Goal: Information Seeking & Learning: Understand process/instructions

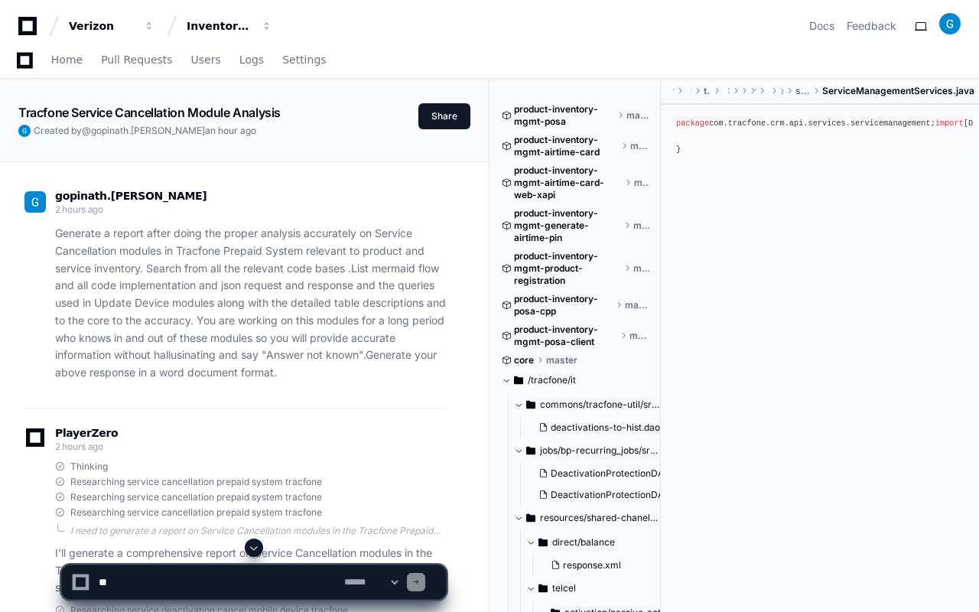
scroll to position [16230, 0]
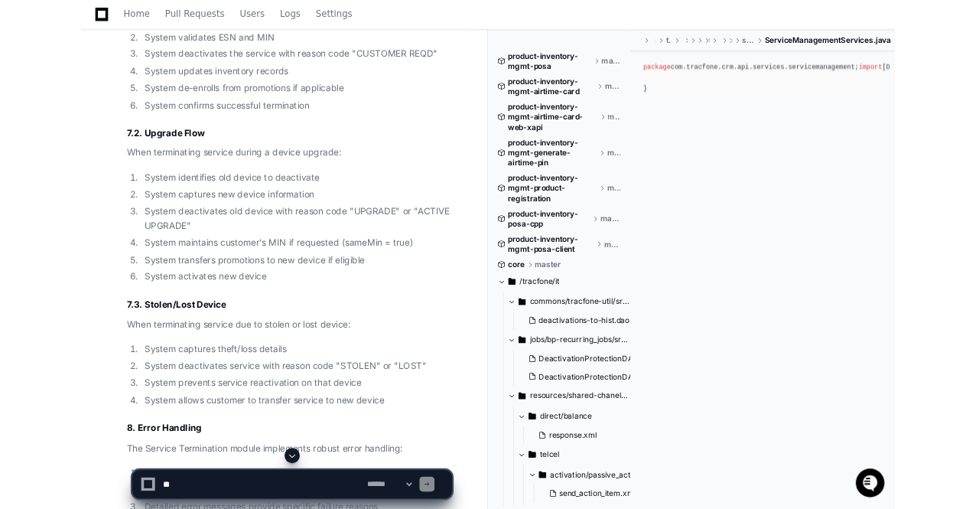
scroll to position [0, 0]
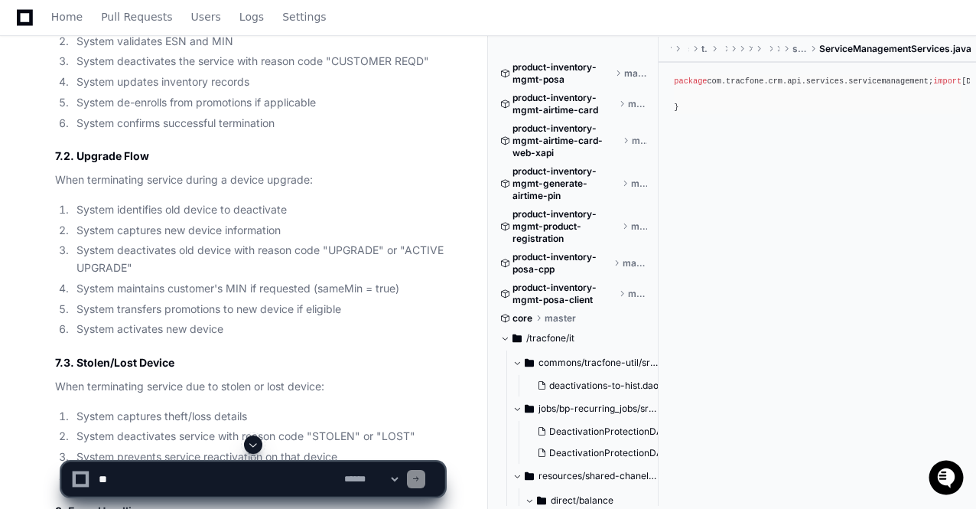
click at [254, 439] on span at bounding box center [253, 444] width 12 height 12
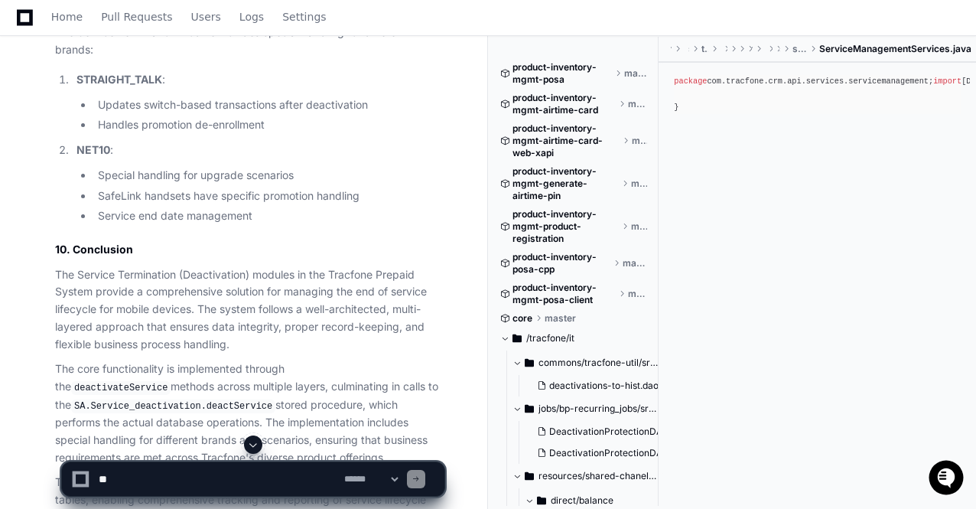
scroll to position [16873, 0]
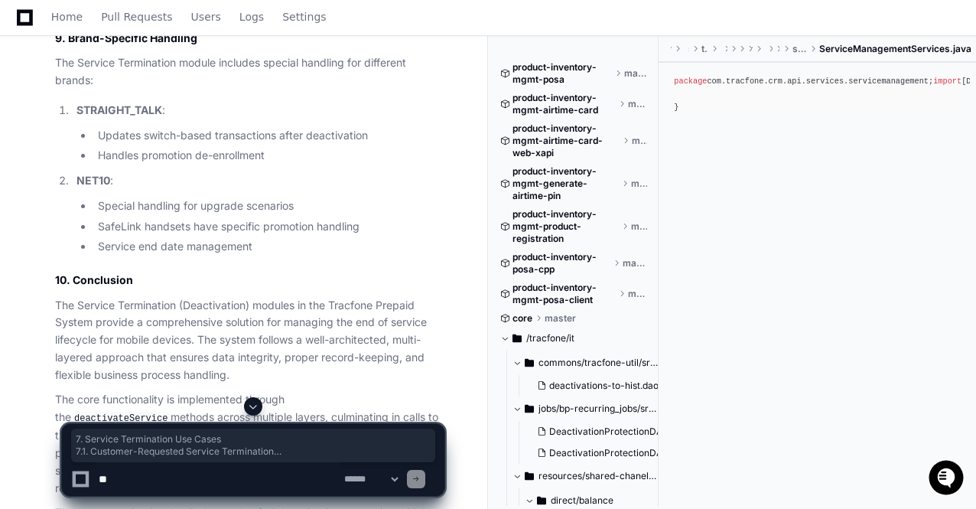
drag, startPoint x: 57, startPoint y: 122, endPoint x: 168, endPoint y: 194, distance: 132.9
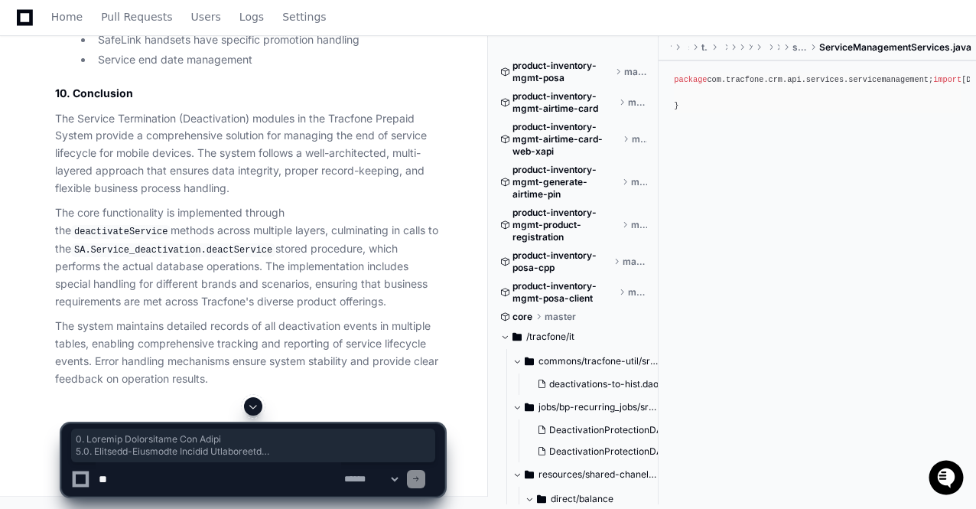
scroll to position [17233, 0]
copy article "7. Service Termination Use Cases 7.1. Customer-Requested Service Termination Wh…"
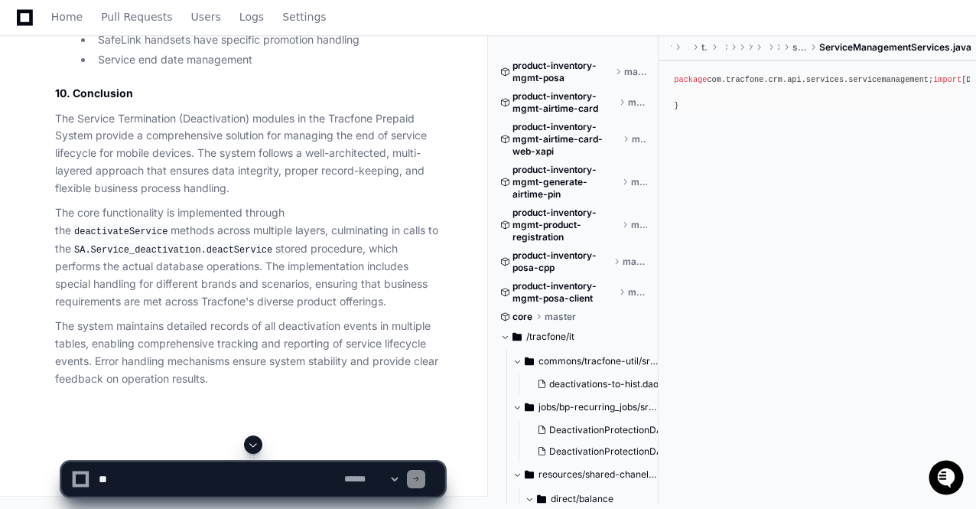
click at [150, 483] on textarea at bounding box center [219, 479] width 246 height 34
type textarea "*"
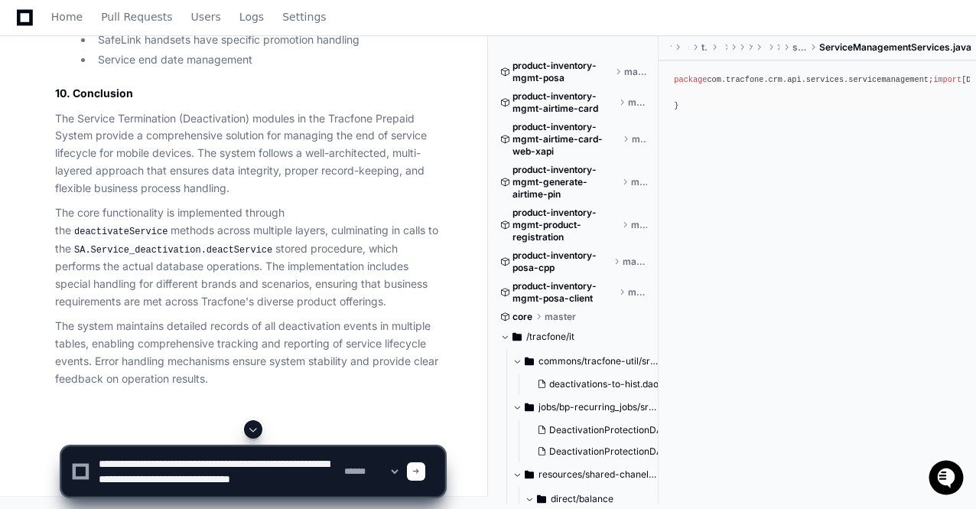
scroll to position [5, 0]
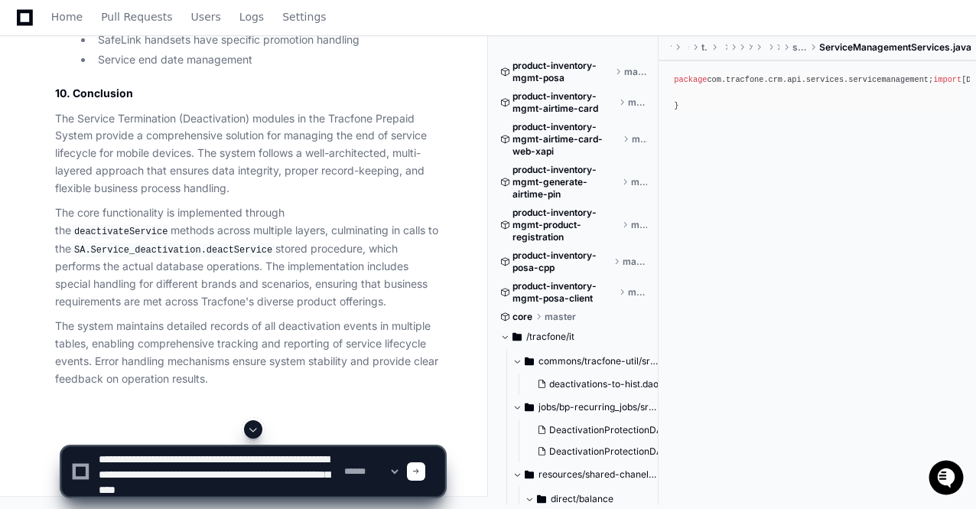
type textarea "**********"
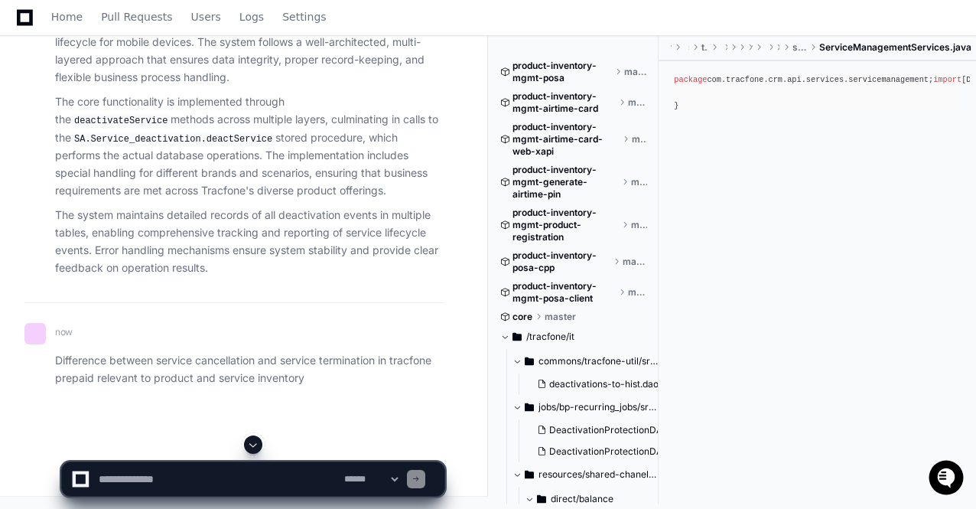
scroll to position [17242, 0]
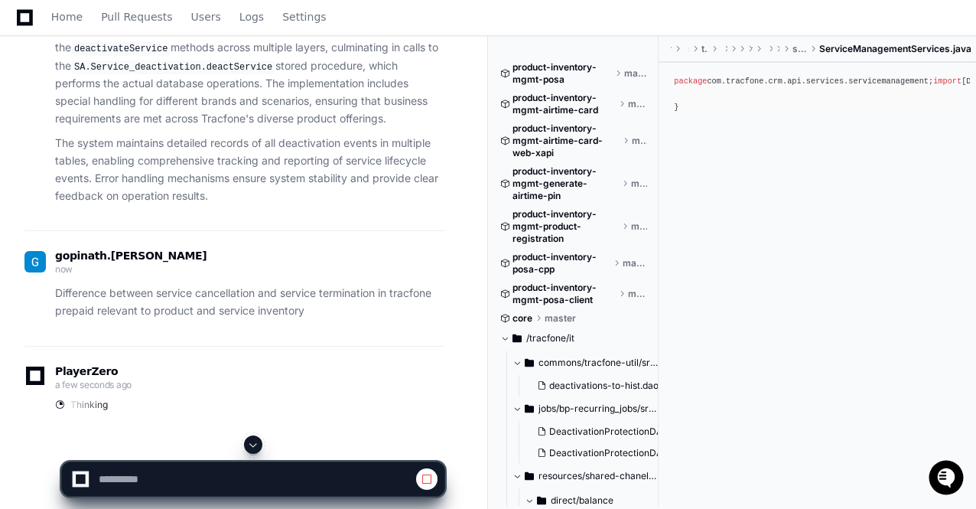
click at [259, 443] on span at bounding box center [253, 444] width 12 height 12
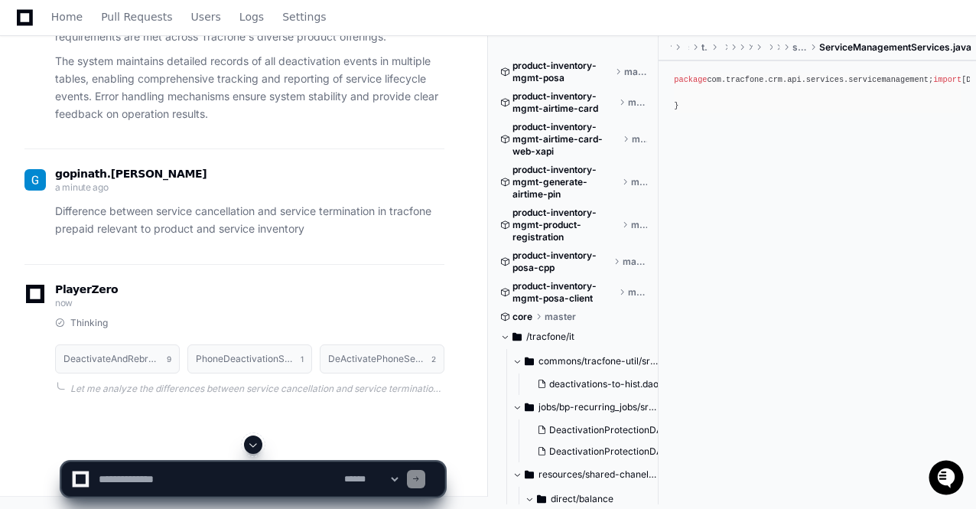
click at [259, 443] on span at bounding box center [253, 444] width 12 height 12
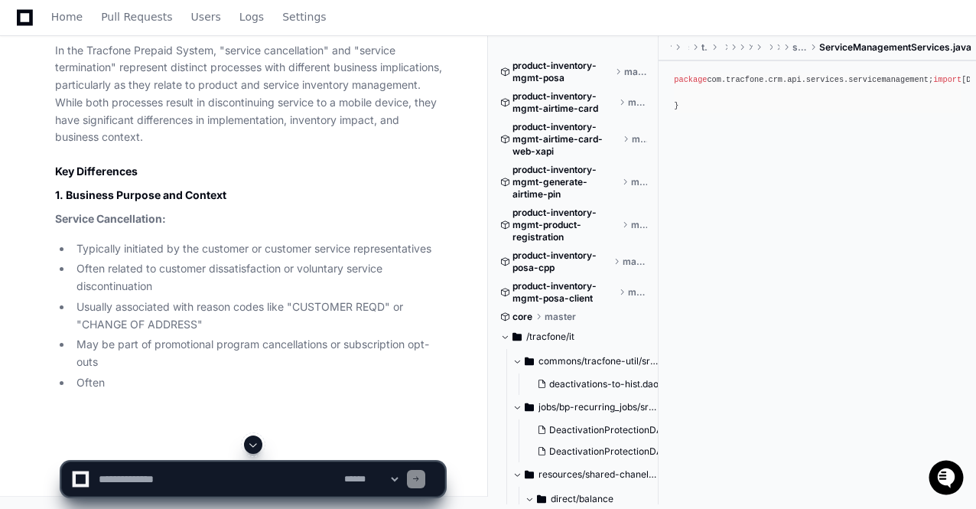
click at [259, 443] on span at bounding box center [253, 444] width 12 height 12
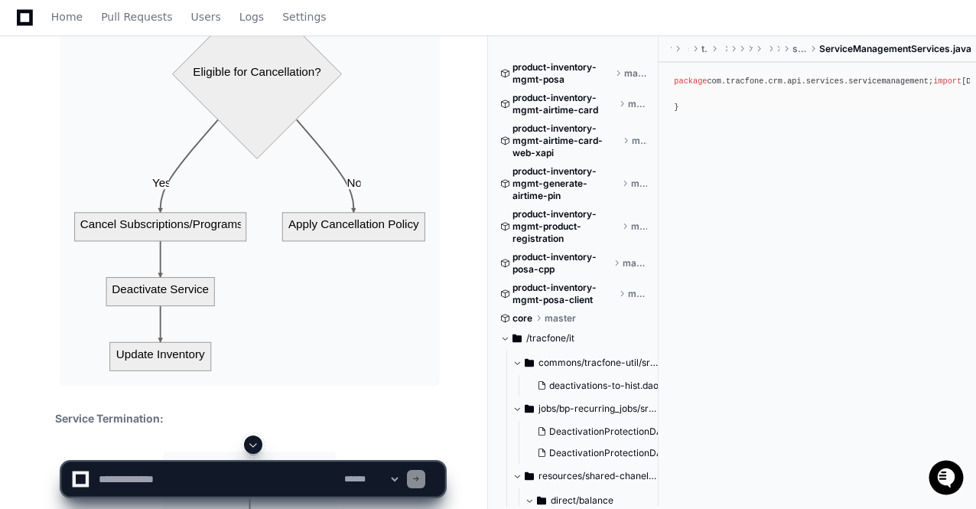
click at [259, 443] on span at bounding box center [253, 444] width 12 height 12
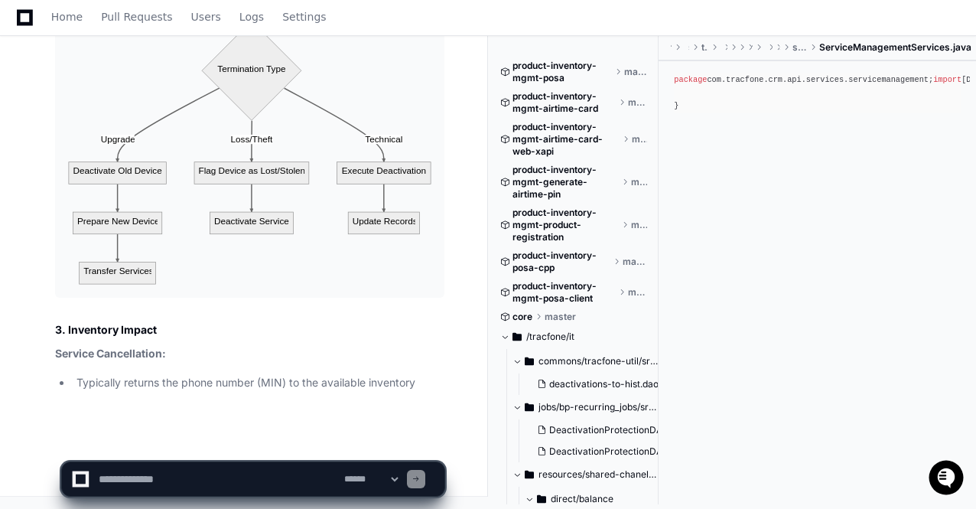
scroll to position [19919, 0]
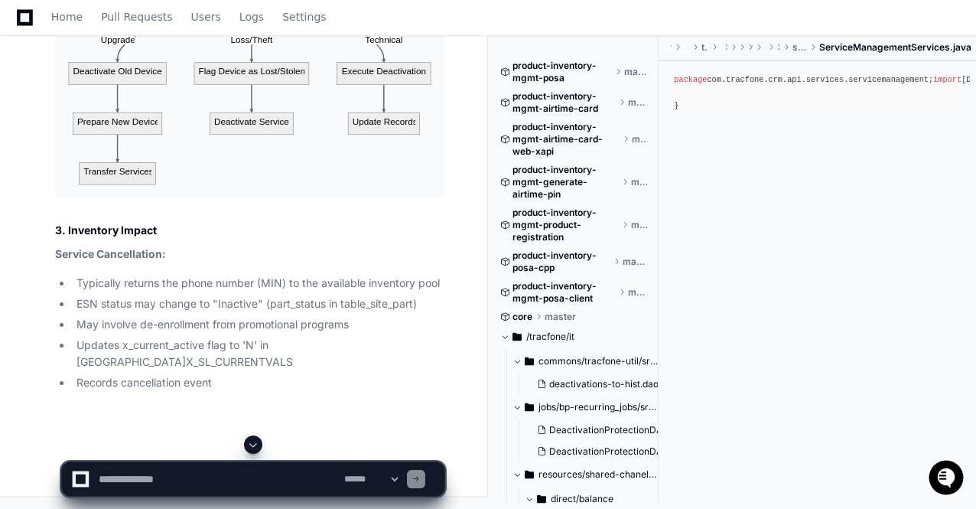
click at [259, 443] on span at bounding box center [253, 444] width 12 height 12
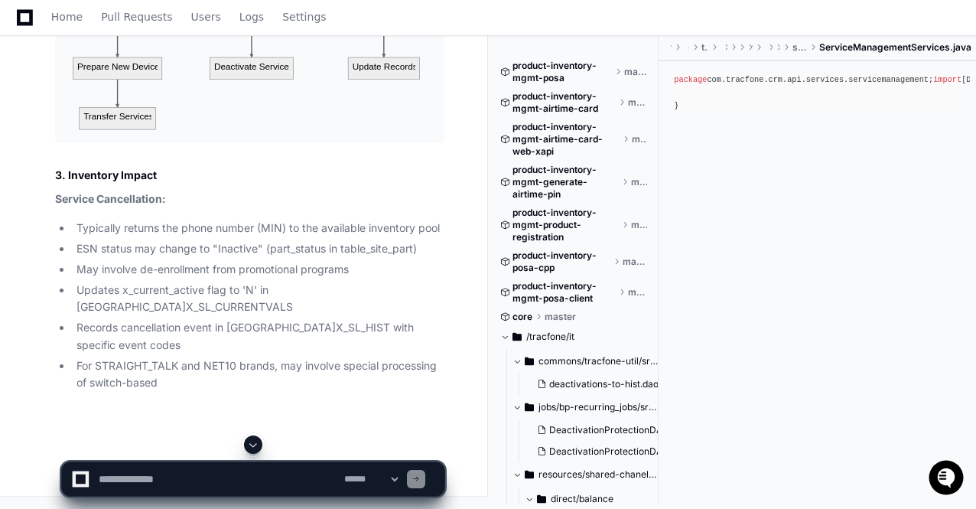
click at [259, 443] on span at bounding box center [253, 444] width 12 height 12
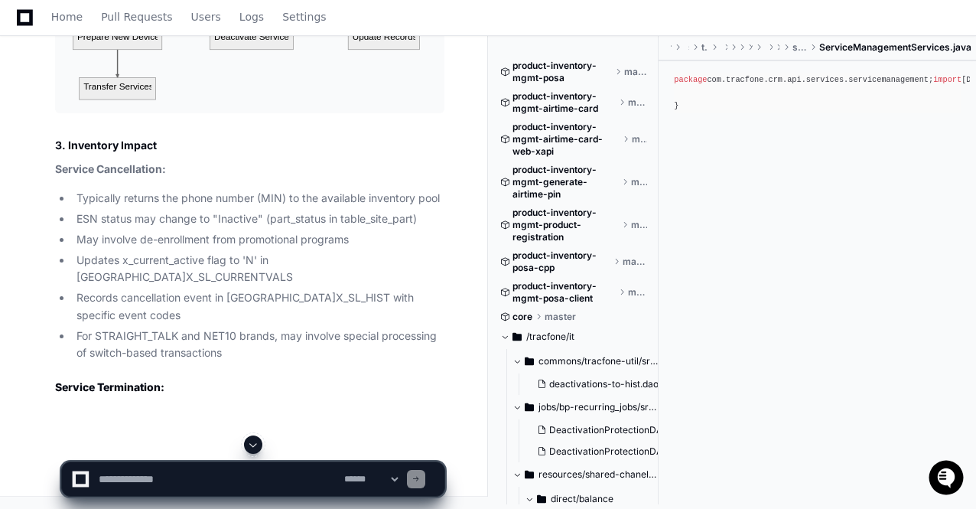
scroll to position [20049, 0]
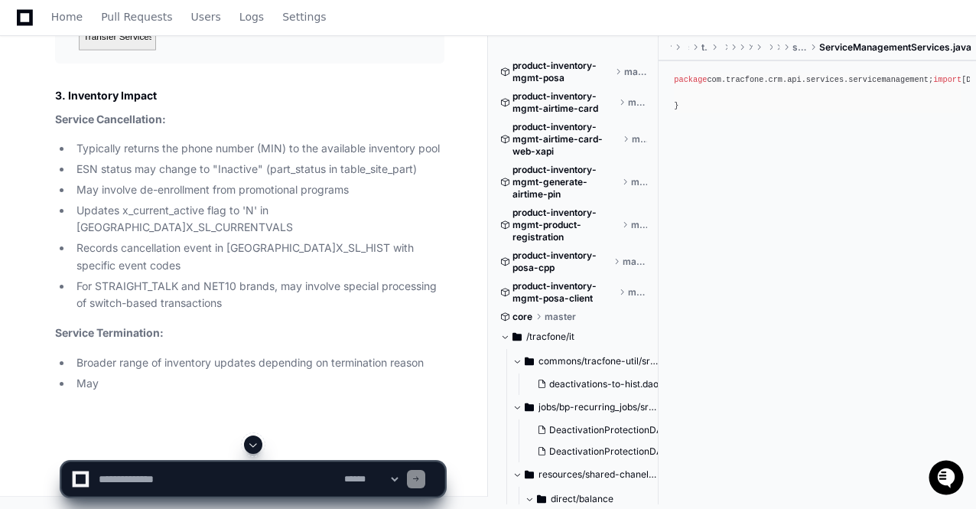
click at [259, 443] on span at bounding box center [253, 444] width 12 height 12
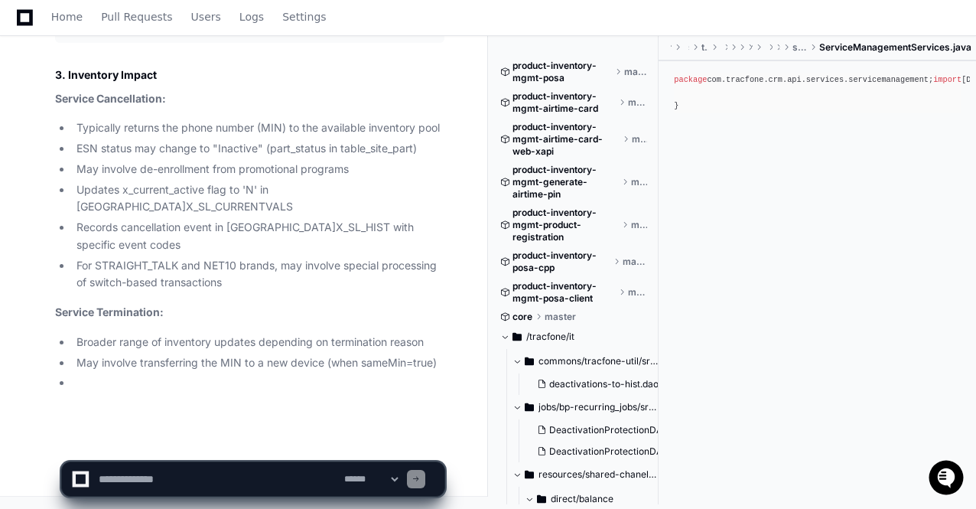
click at [259, 443] on app-app-chat-input "**********" at bounding box center [253, 465] width 384 height 61
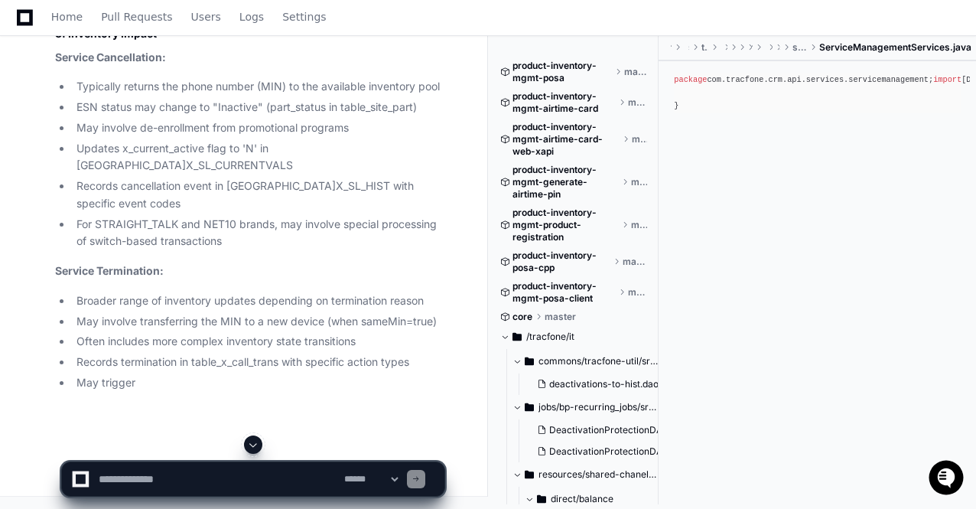
click at [259, 443] on span at bounding box center [253, 444] width 12 height 12
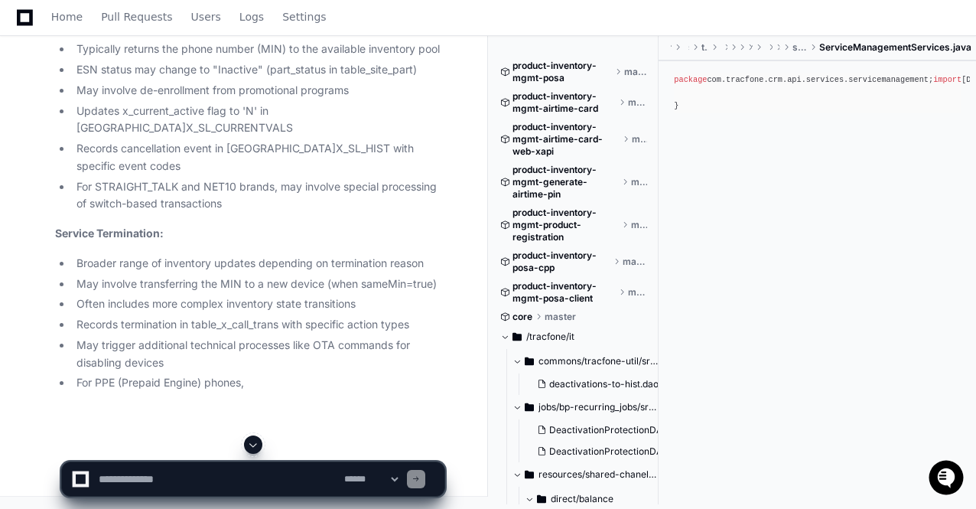
click at [259, 443] on span at bounding box center [253, 444] width 12 height 12
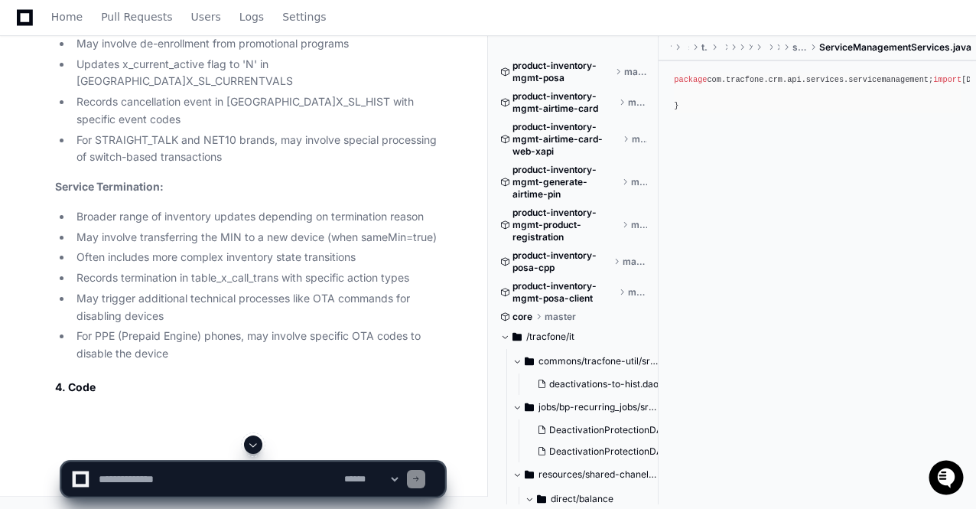
click at [259, 443] on span at bounding box center [253, 444] width 12 height 12
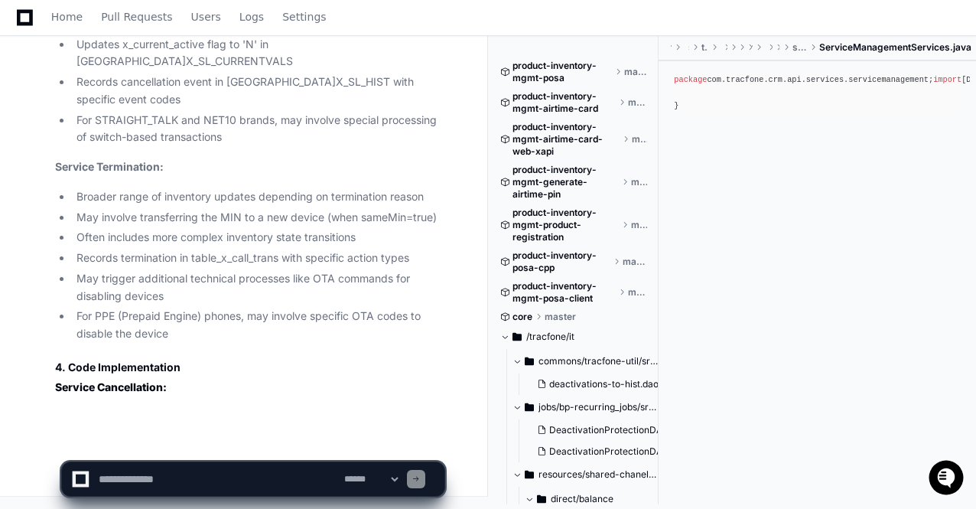
click at [259, 443] on app-app-chat-input "**********" at bounding box center [253, 465] width 384 height 61
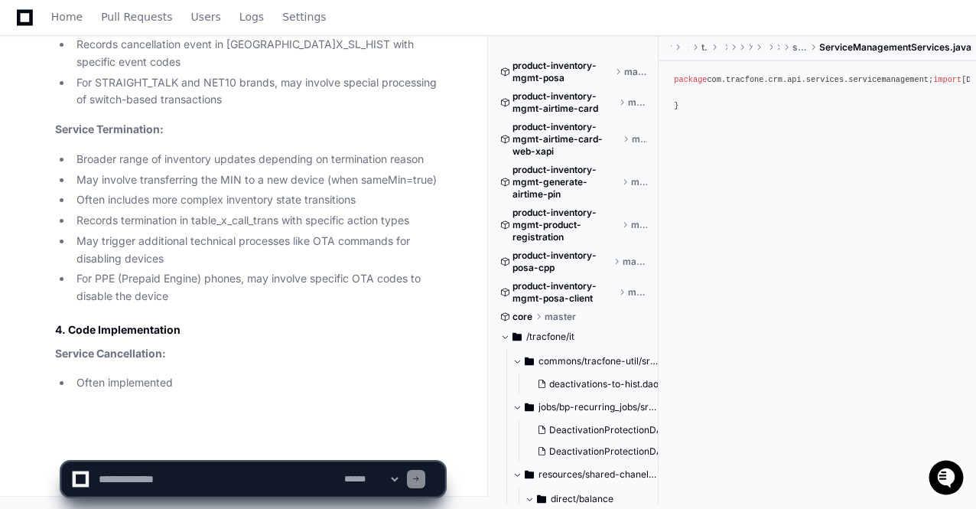
scroll to position [20266, 0]
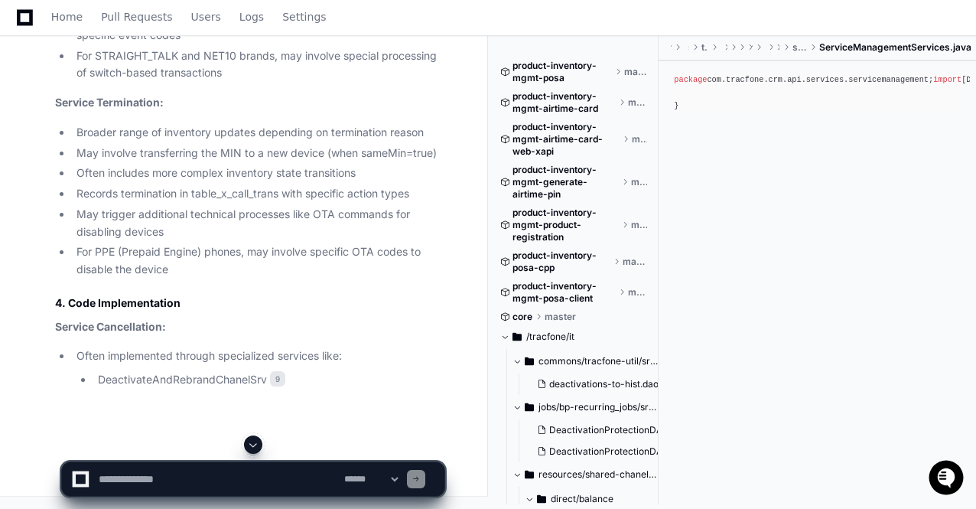
click at [259, 443] on span at bounding box center [253, 444] width 12 height 12
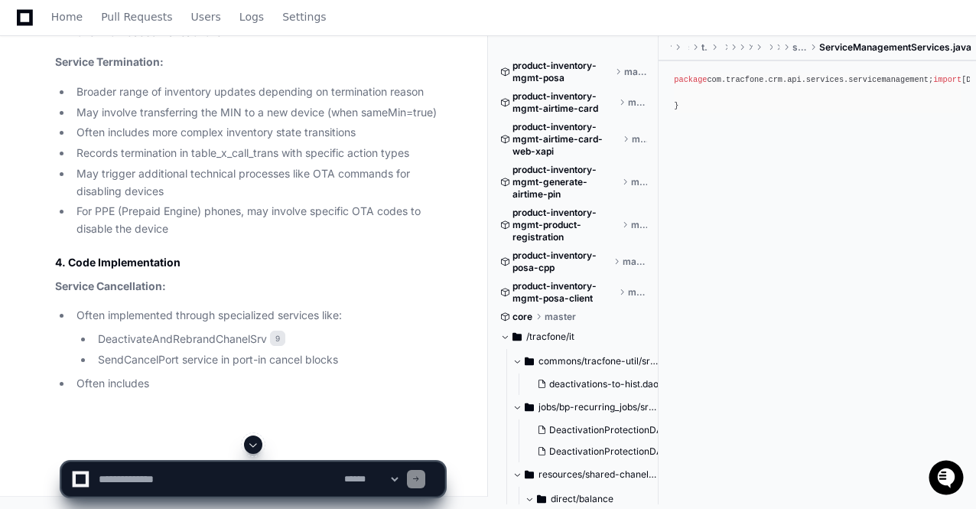
click at [259, 443] on span at bounding box center [253, 444] width 12 height 12
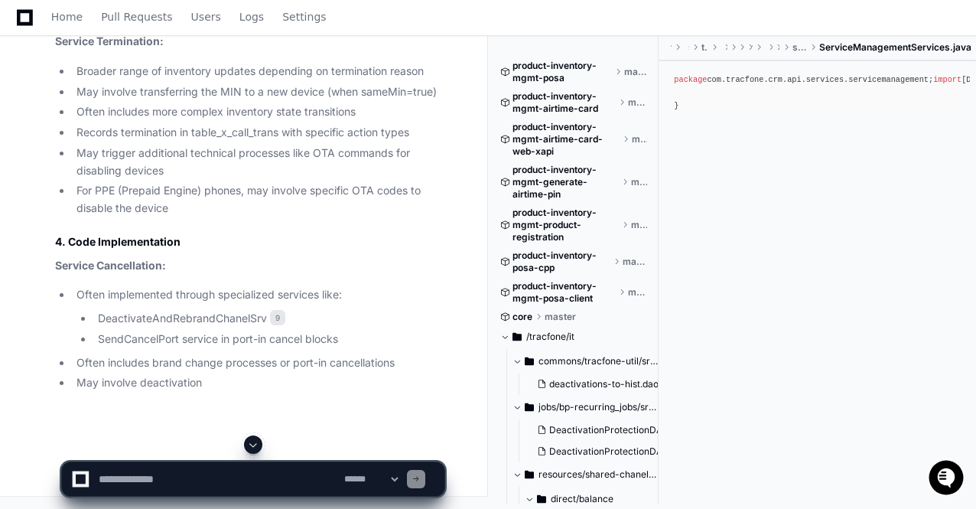
click at [259, 443] on span at bounding box center [253, 444] width 12 height 12
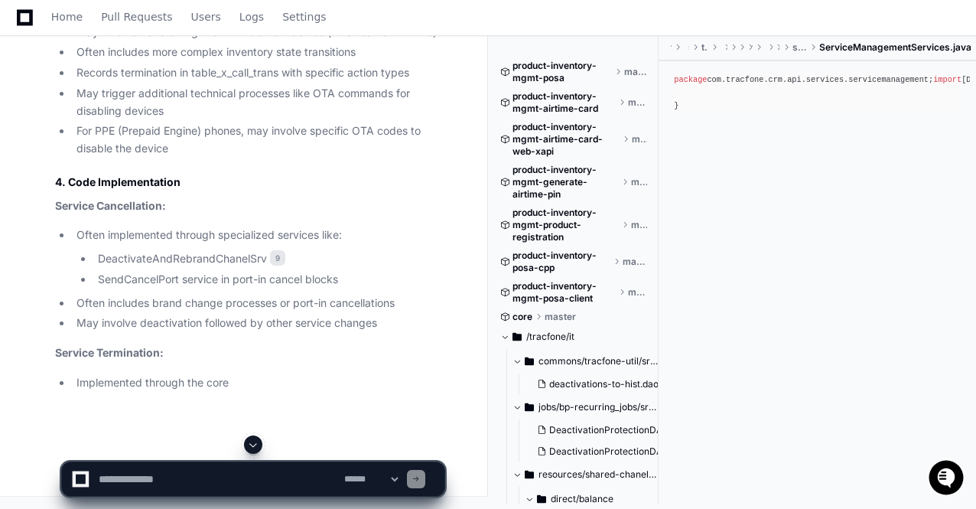
click at [259, 443] on span at bounding box center [253, 444] width 12 height 12
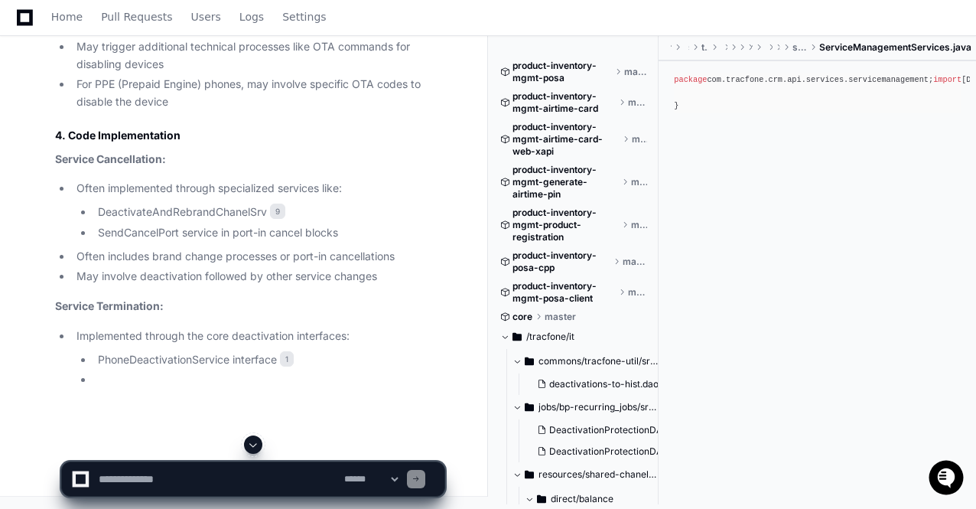
click at [259, 443] on span at bounding box center [253, 444] width 12 height 12
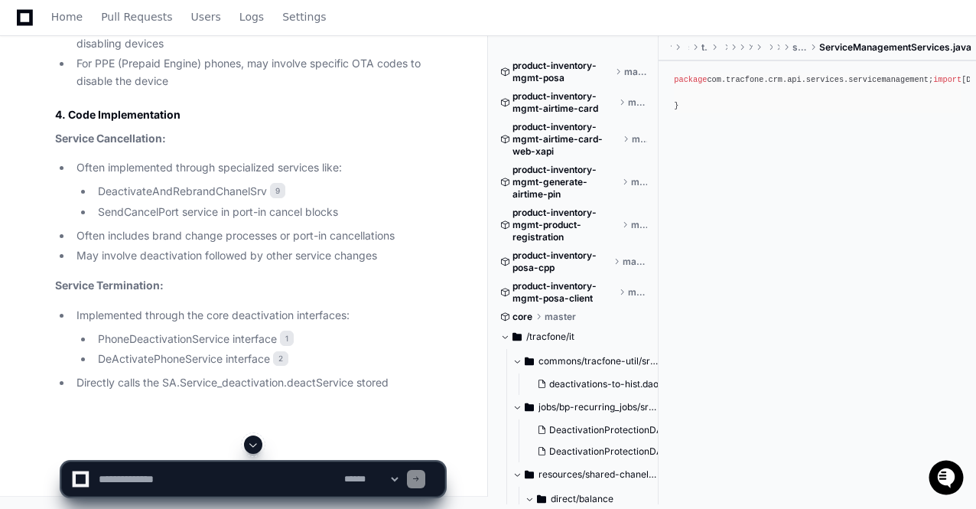
click at [259, 443] on span at bounding box center [253, 444] width 12 height 12
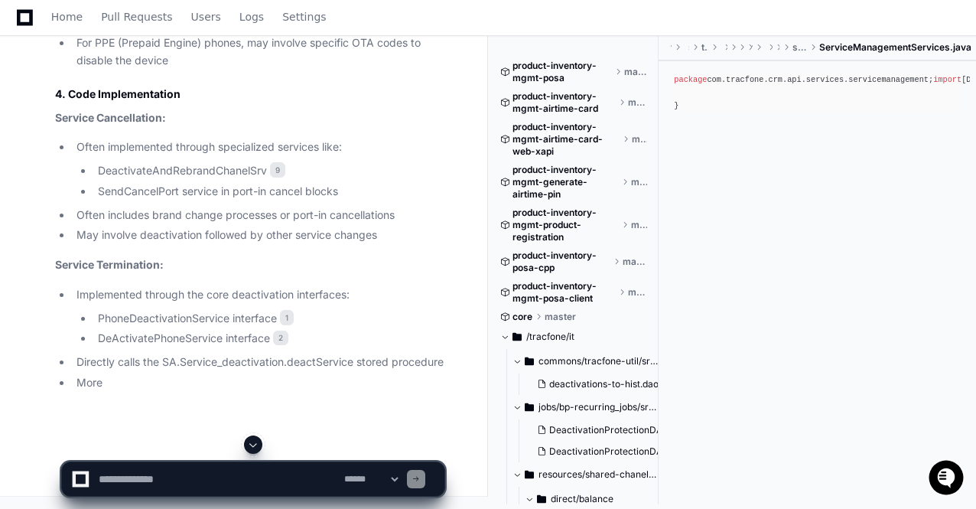
scroll to position [20539, 0]
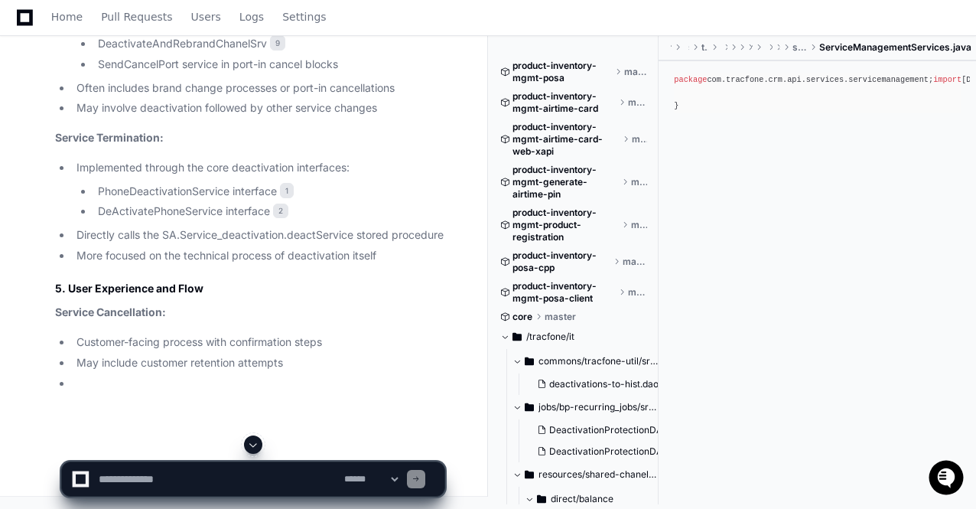
click at [259, 443] on span at bounding box center [253, 444] width 12 height 12
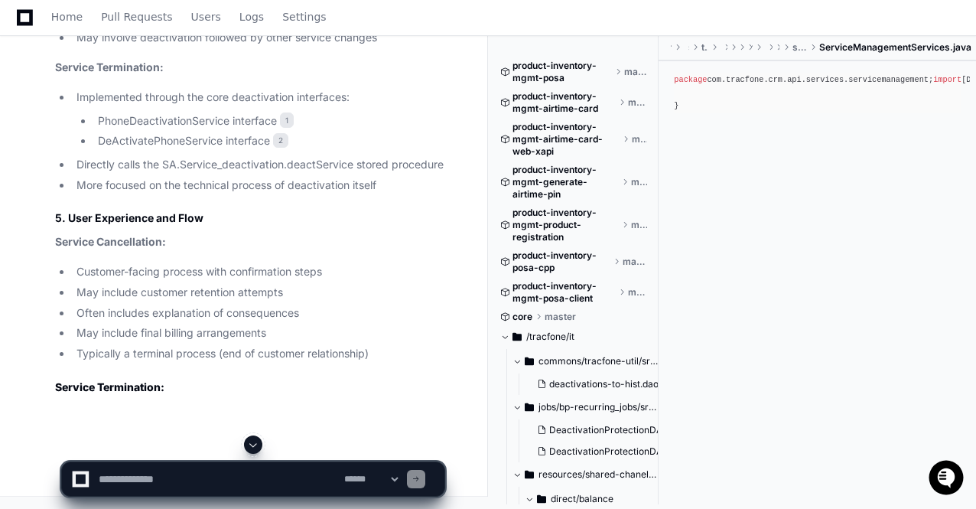
click at [259, 443] on span at bounding box center [253, 444] width 12 height 12
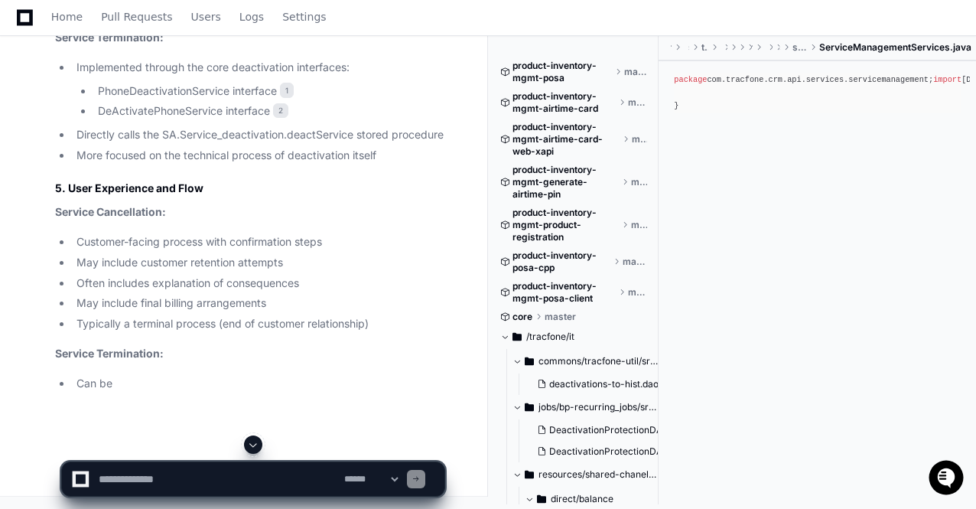
scroll to position [20767, 0]
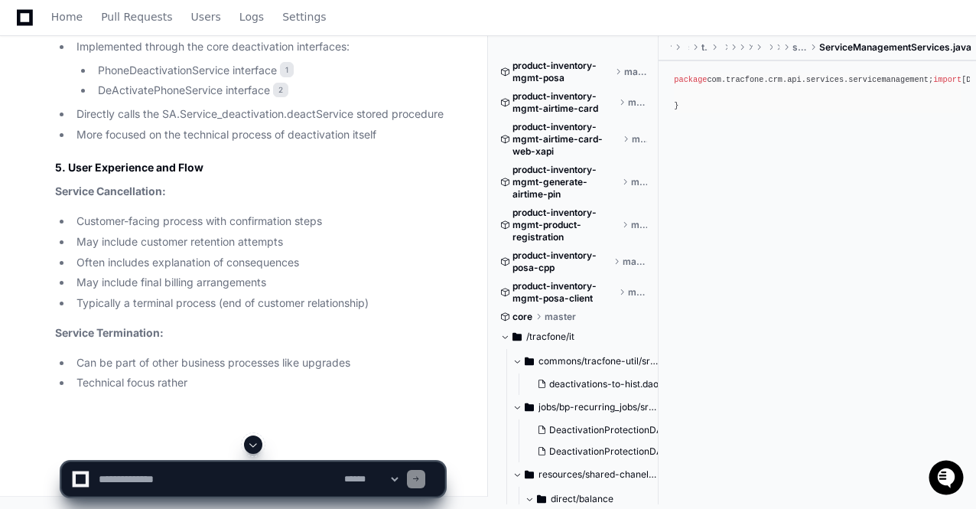
click at [259, 443] on span at bounding box center [253, 444] width 12 height 12
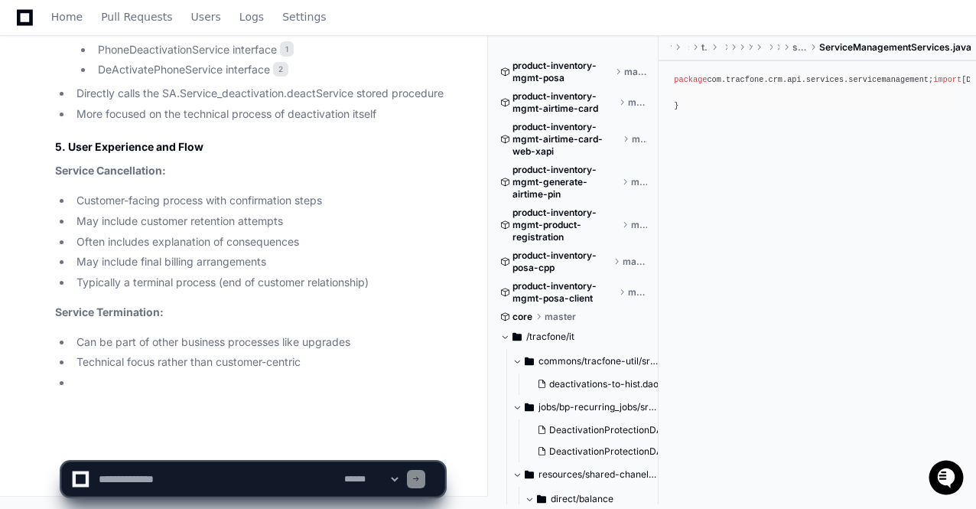
scroll to position [20787, 0]
click at [259, 443] on span at bounding box center [253, 444] width 12 height 12
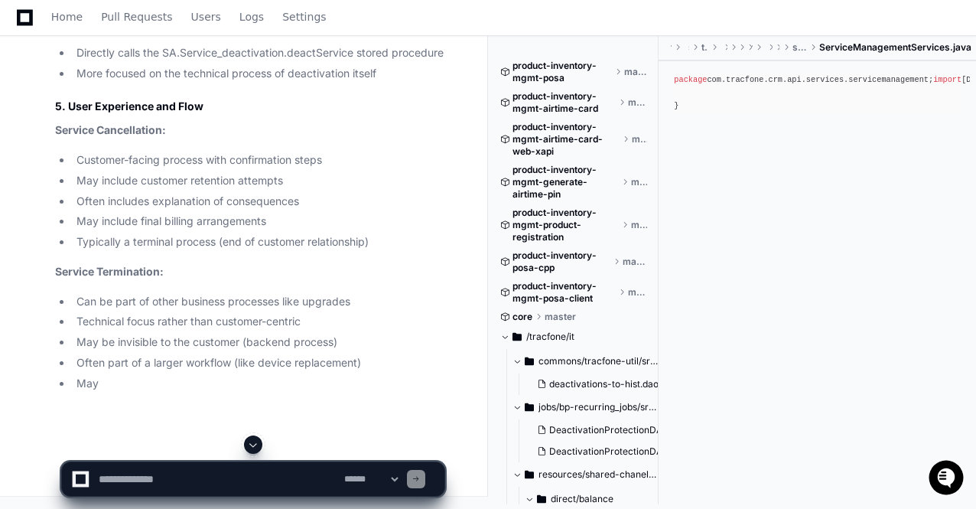
click at [259, 443] on span at bounding box center [253, 444] width 12 height 12
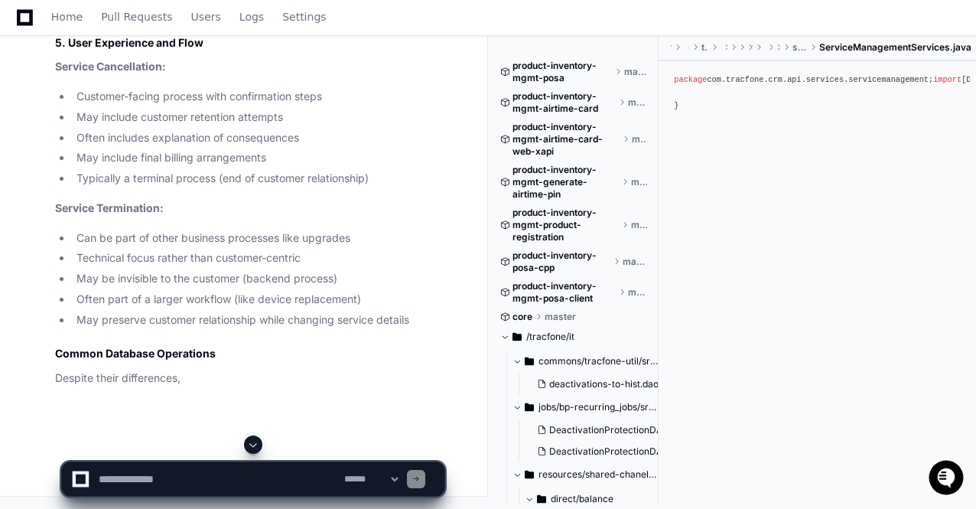
click at [259, 443] on span at bounding box center [253, 444] width 12 height 12
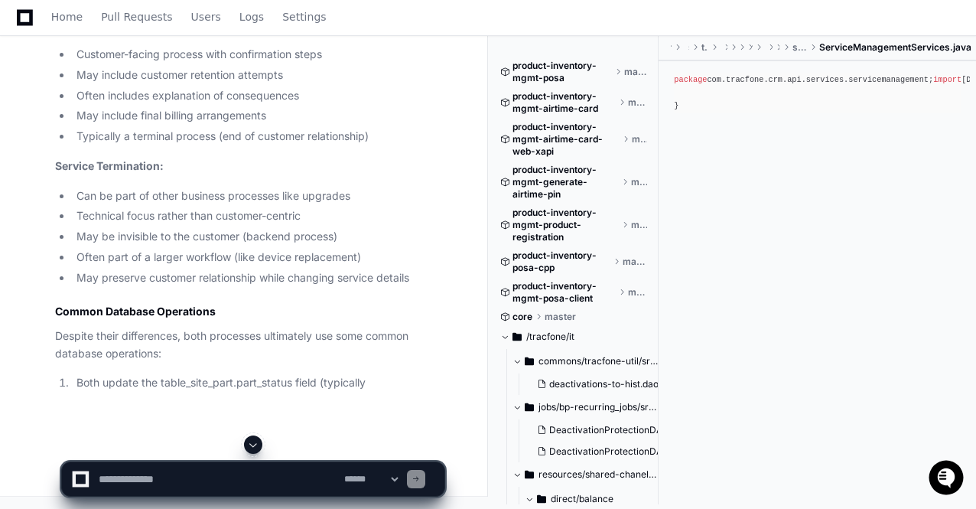
click at [259, 443] on span at bounding box center [253, 444] width 12 height 12
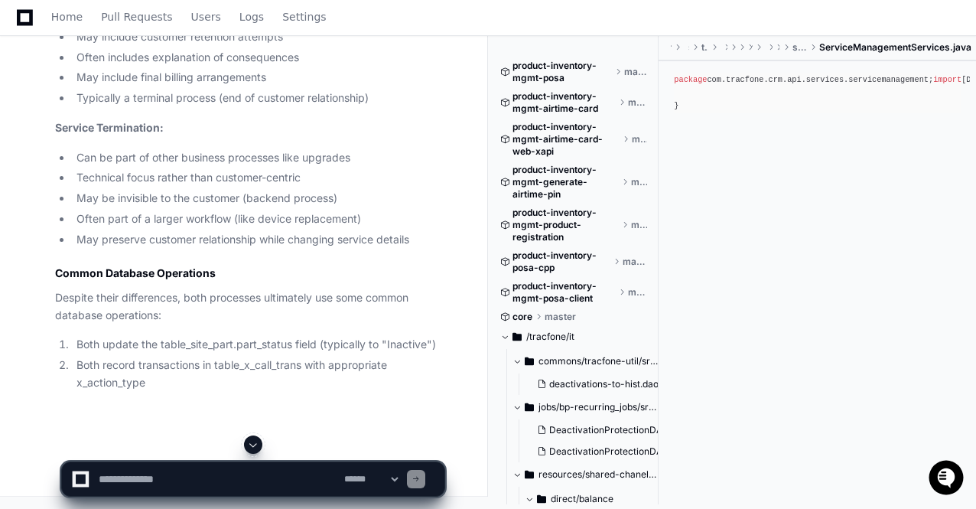
click at [259, 443] on span at bounding box center [253, 444] width 12 height 12
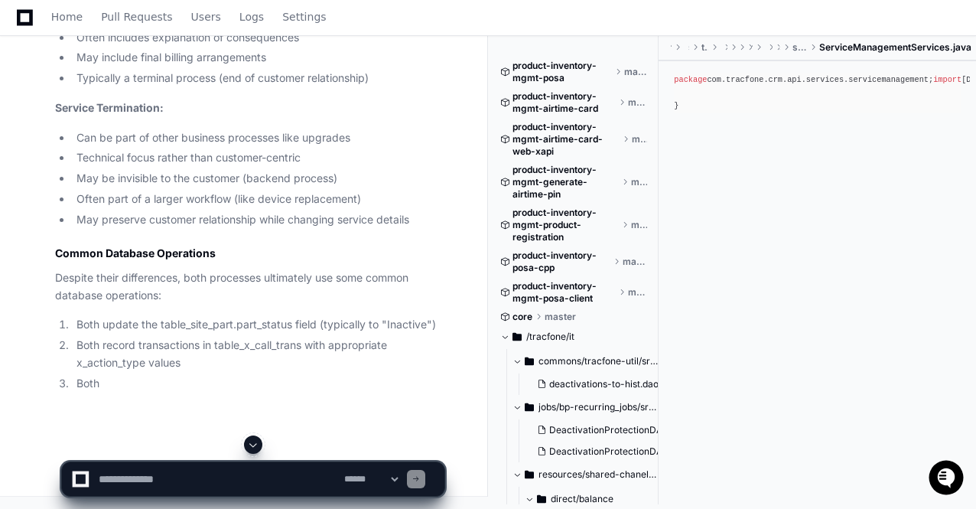
scroll to position [21012, 0]
click at [259, 443] on app-app-chat-input "**********" at bounding box center [253, 465] width 384 height 61
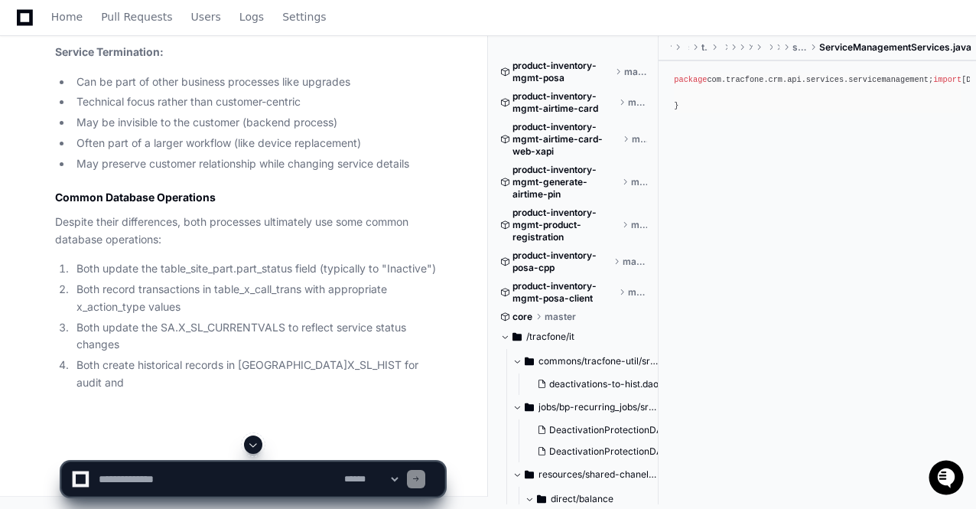
click at [259, 443] on span at bounding box center [253, 444] width 12 height 12
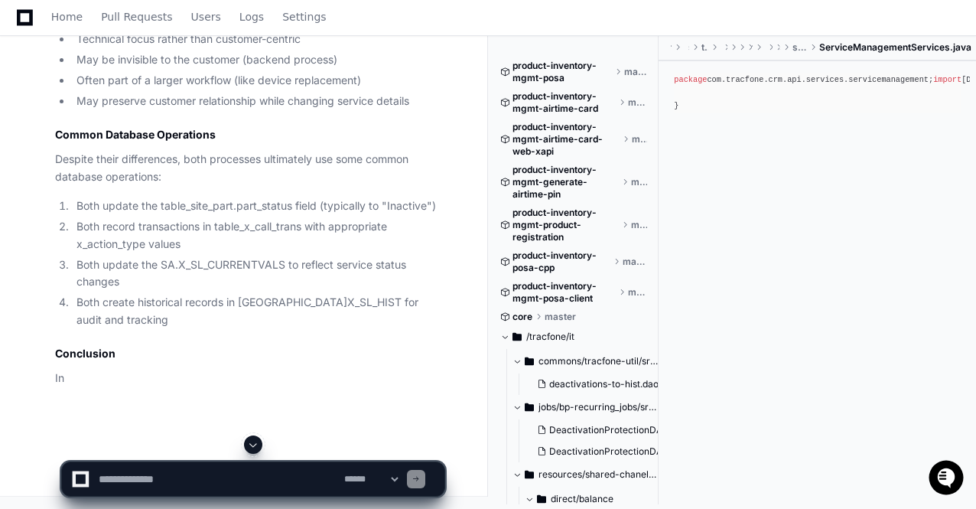
scroll to position [21113, 0]
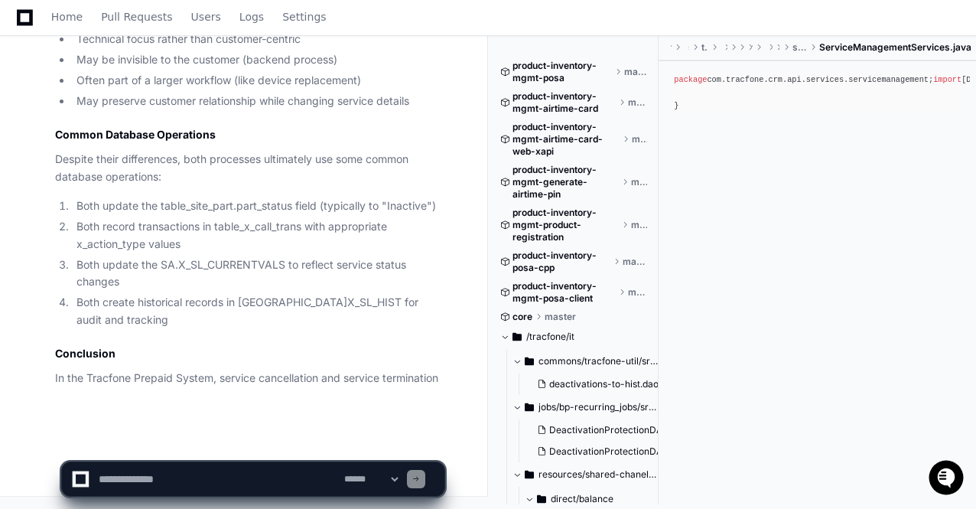
click at [259, 443] on app-app-chat-input "**********" at bounding box center [253, 465] width 384 height 61
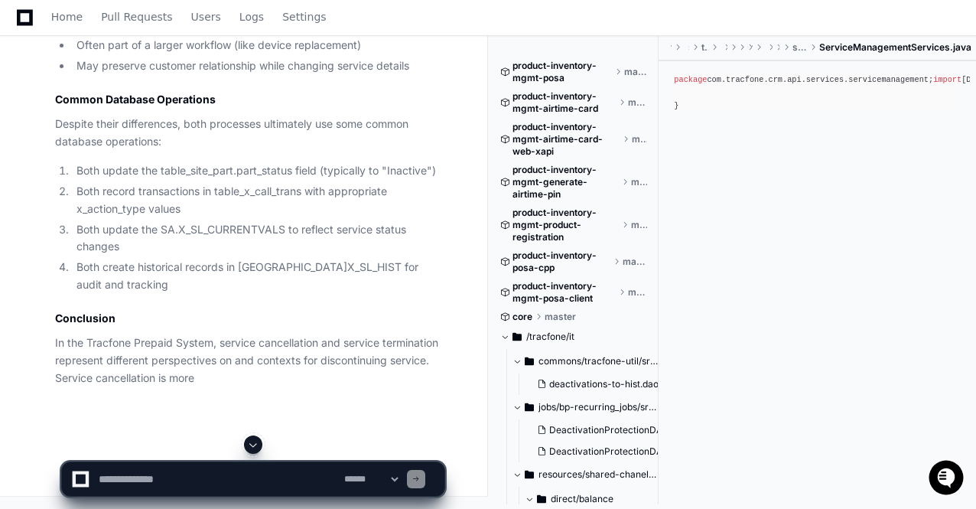
click at [259, 443] on span at bounding box center [253, 444] width 12 height 12
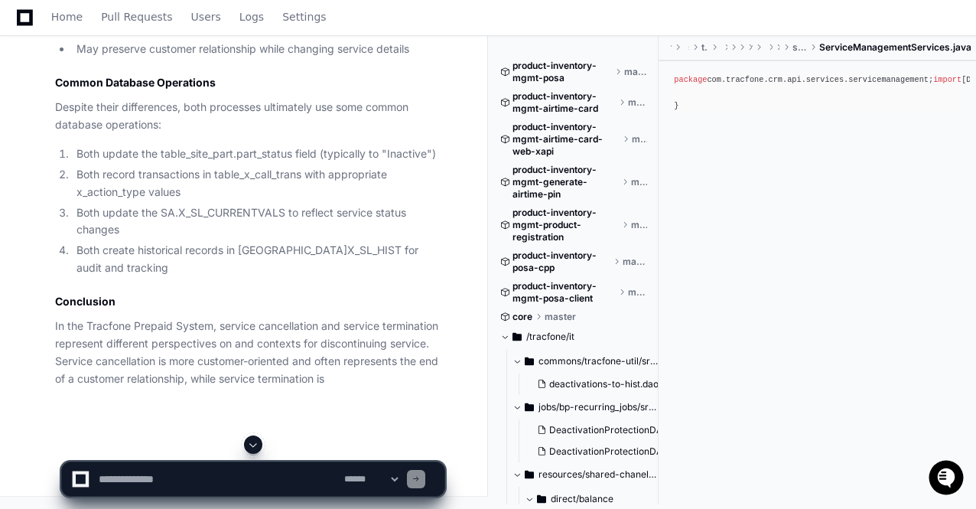
click at [259, 443] on span at bounding box center [253, 444] width 12 height 12
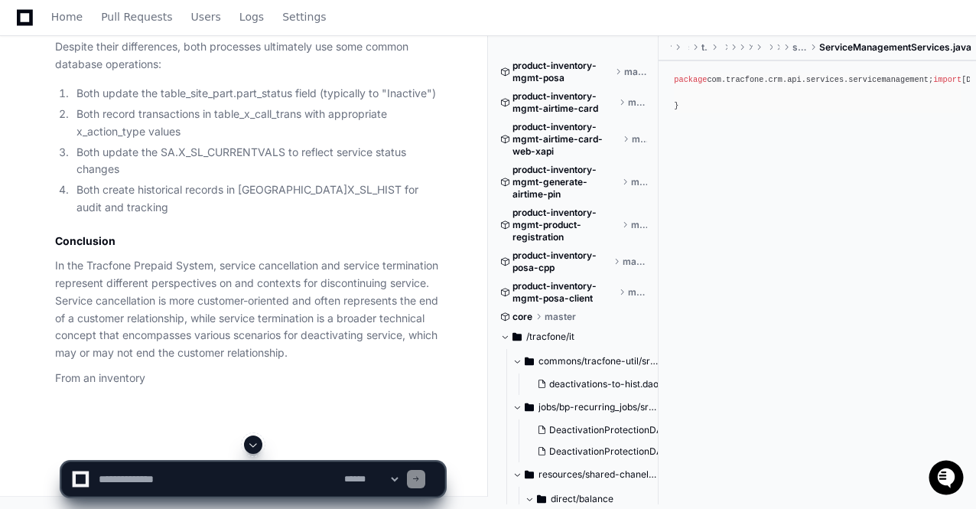
click at [259, 443] on span at bounding box center [253, 444] width 12 height 12
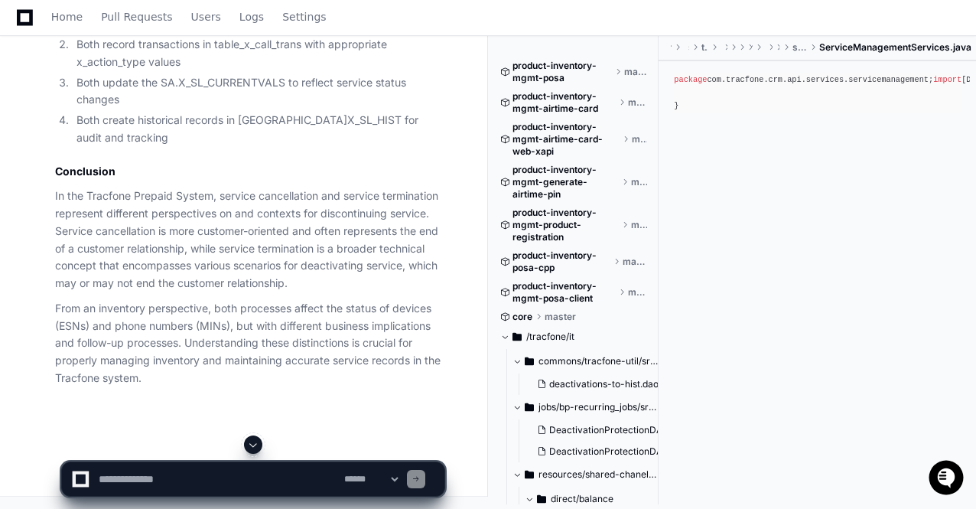
click at [259, 443] on span at bounding box center [253, 444] width 12 height 12
click at [291, 329] on p "From an inventory perspective, both processes affect the status of devices (ESN…" at bounding box center [249, 343] width 389 height 87
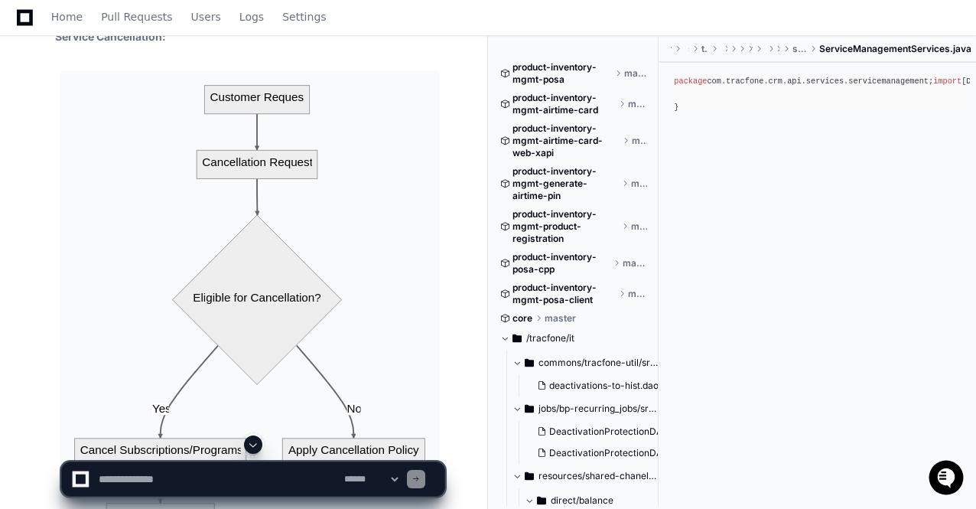
scroll to position [18326, 0]
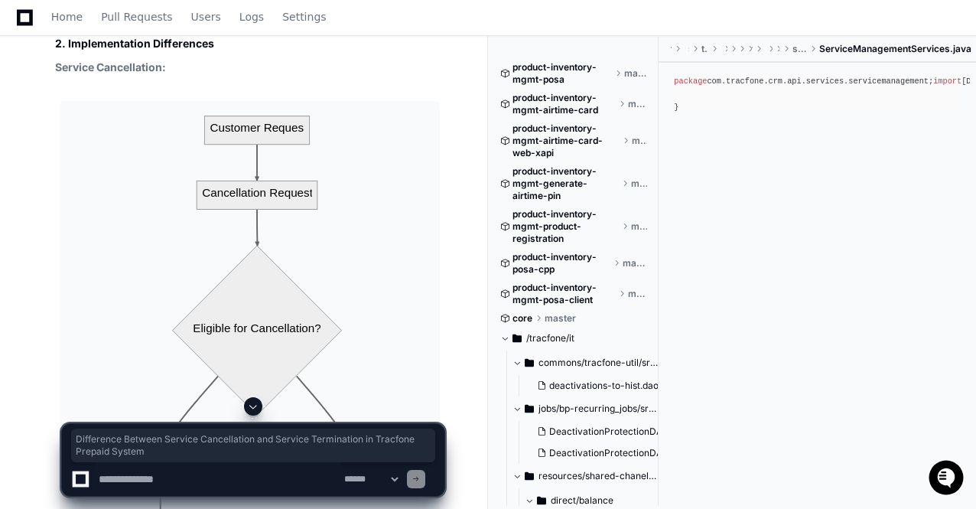
drag, startPoint x: 223, startPoint y: 250, endPoint x: 55, endPoint y: 230, distance: 168.7
copy h1 "Difference Between Service Cancellation and Service Termination in Tracfone Pre…"
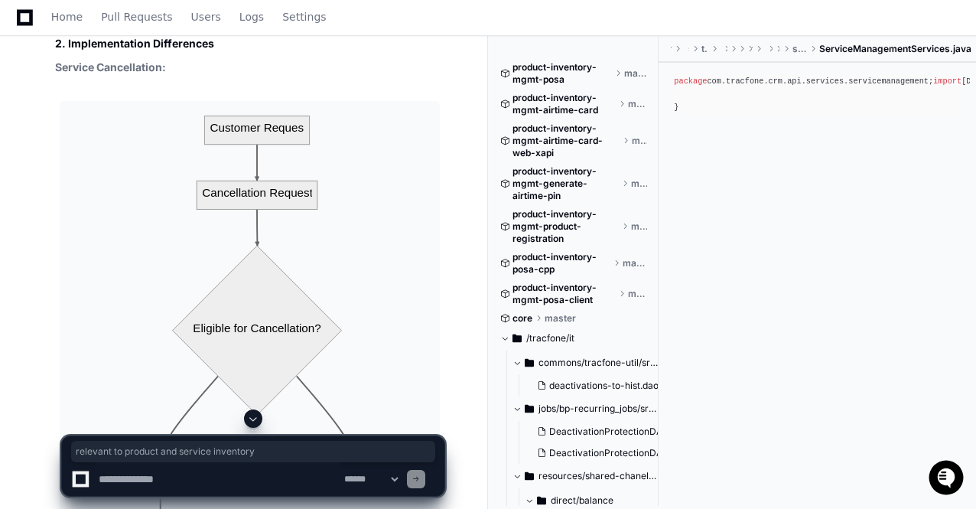
drag, startPoint x: 97, startPoint y: 47, endPoint x: 305, endPoint y: 48, distance: 207.4
copy p "relevant to product and service inventory"
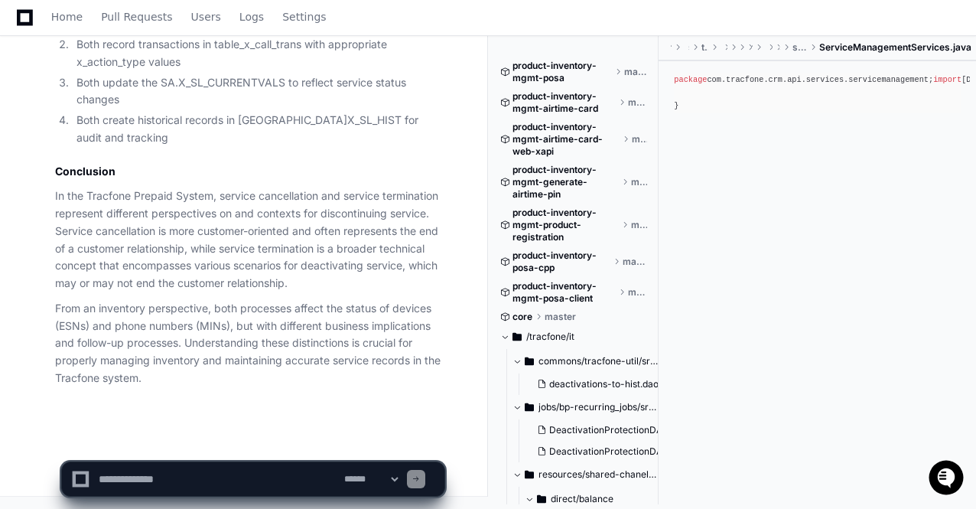
scroll to position [21295, 0]
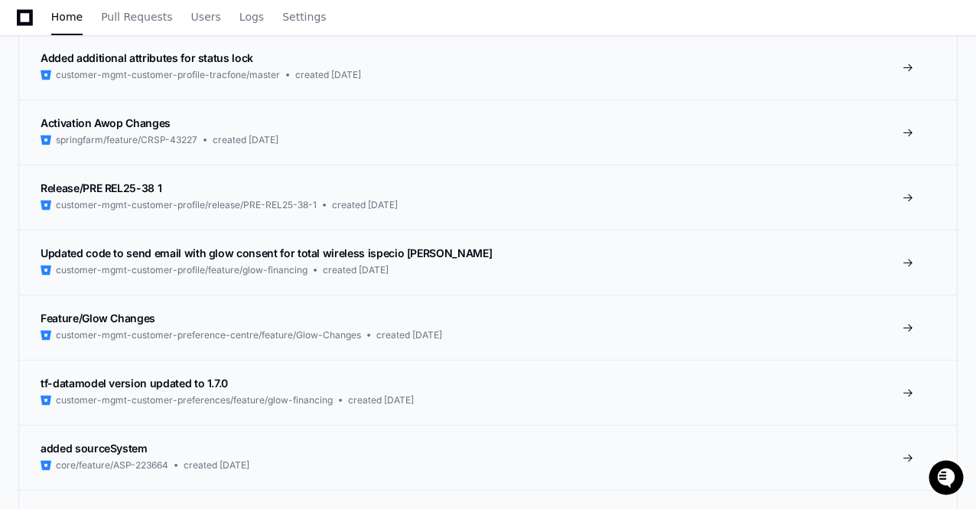
scroll to position [735, 0]
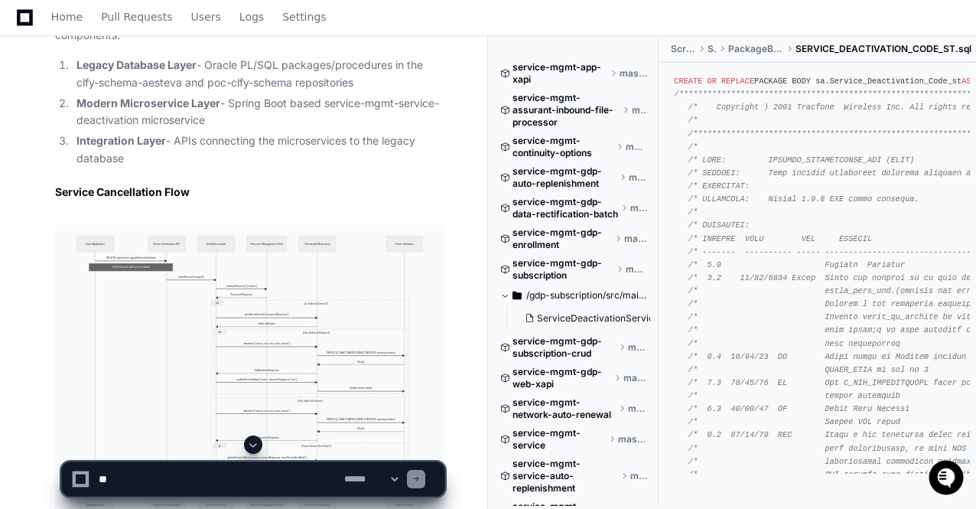
scroll to position [1526, 0]
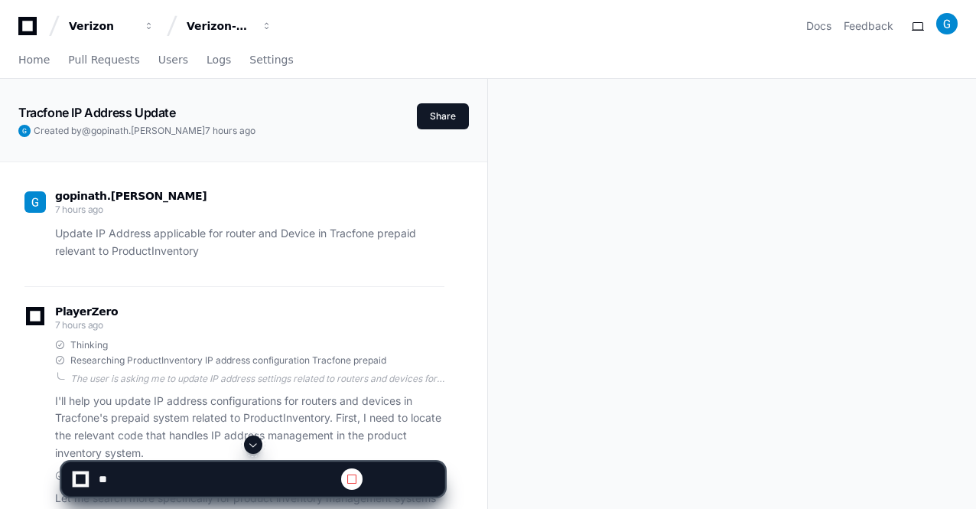
click at [255, 443] on span at bounding box center [253, 444] width 12 height 12
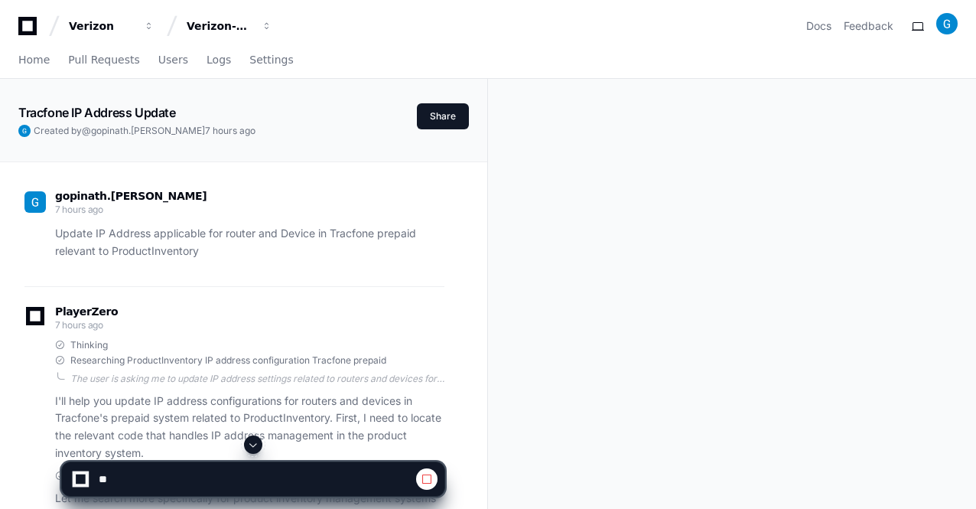
click at [255, 443] on span at bounding box center [253, 444] width 12 height 12
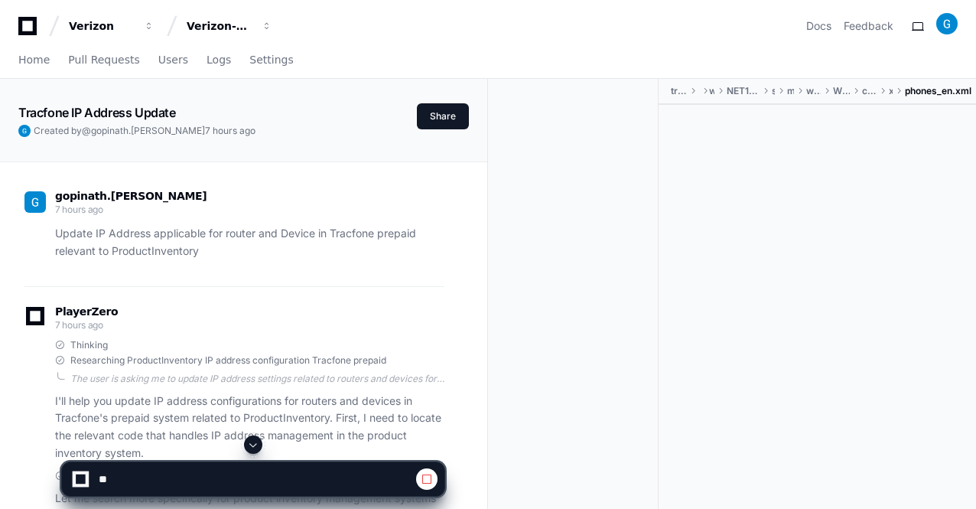
click at [255, 443] on span at bounding box center [253, 444] width 12 height 12
click at [255, 443] on app-app-chat-input at bounding box center [253, 465] width 384 height 61
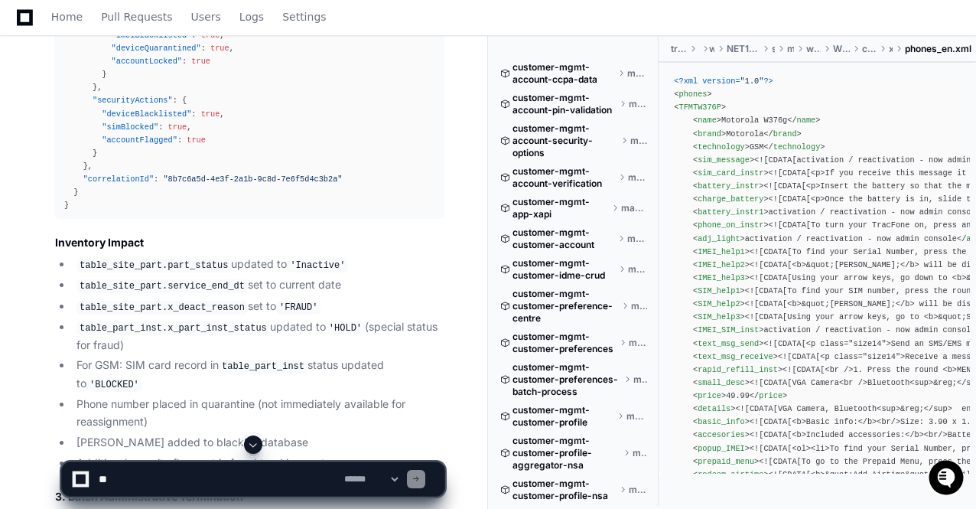
scroll to position [52896, 0]
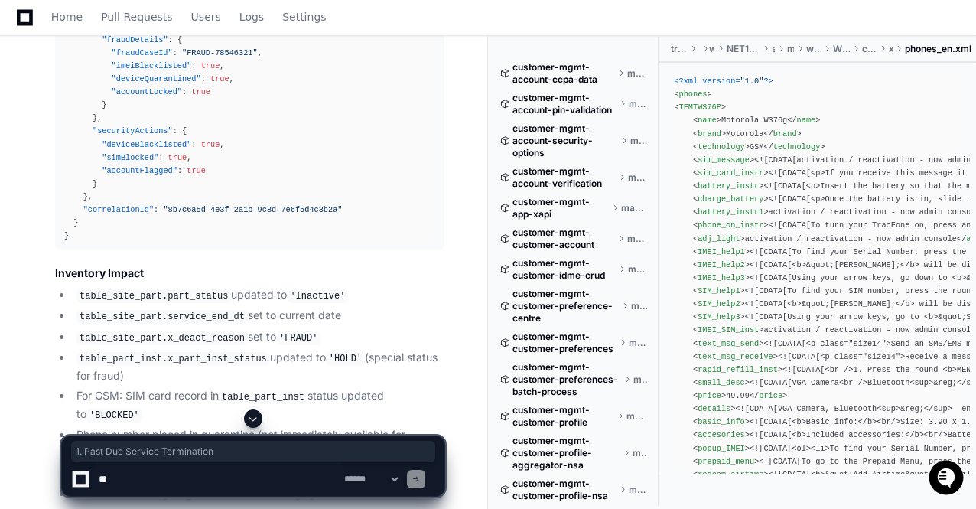
drag, startPoint x: 56, startPoint y: 200, endPoint x: 239, endPoint y: 204, distance: 182.9
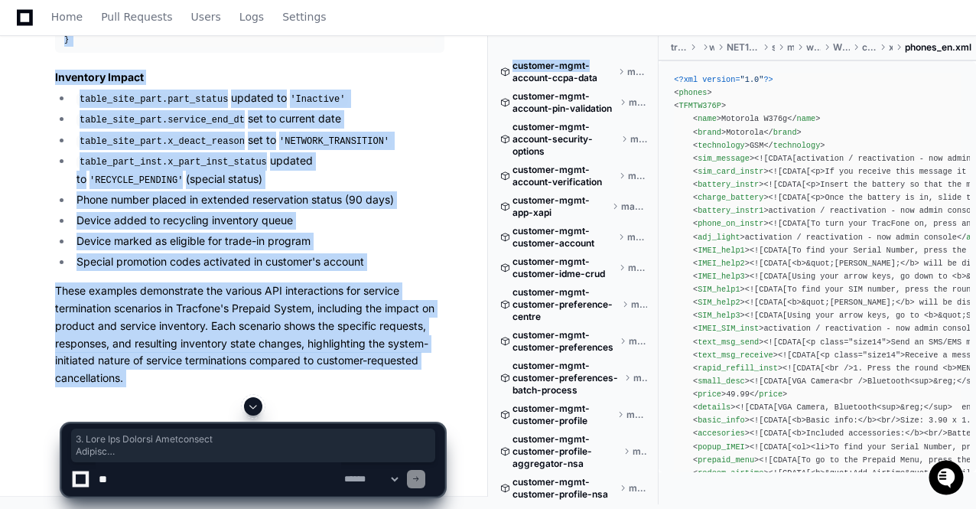
scroll to position [63423, 0]
copy div "1. Past Due Service Termination Request POST /api/v1/service/termination Conten…"
